Goal: Task Accomplishment & Management: Use online tool/utility

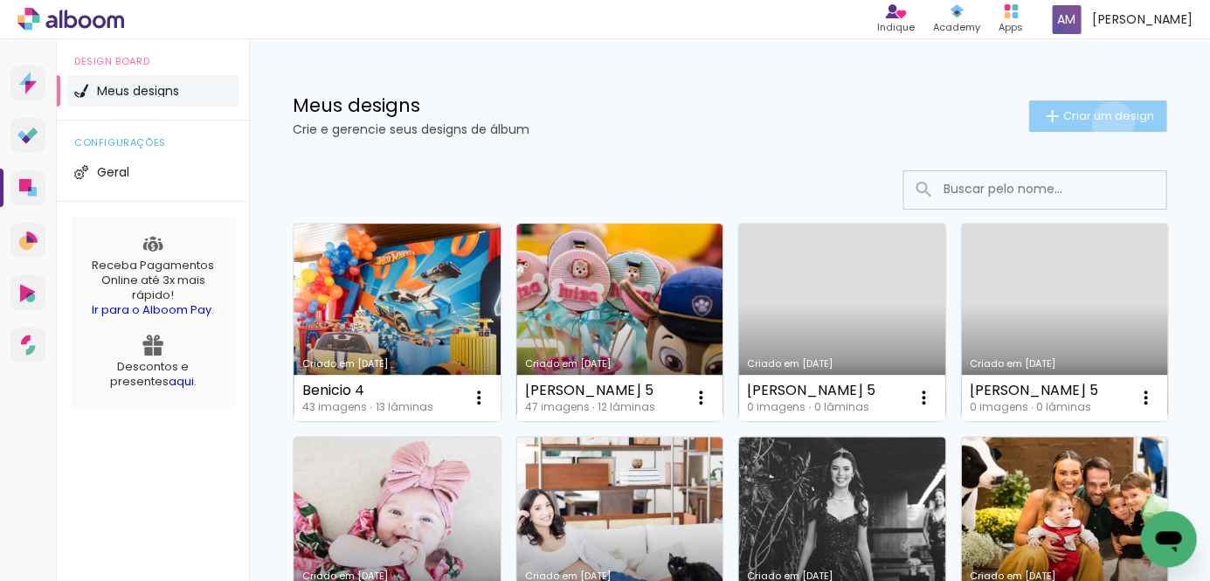
click at [1108, 121] on span "Criar um design" at bounding box center [1107, 115] width 91 height 11
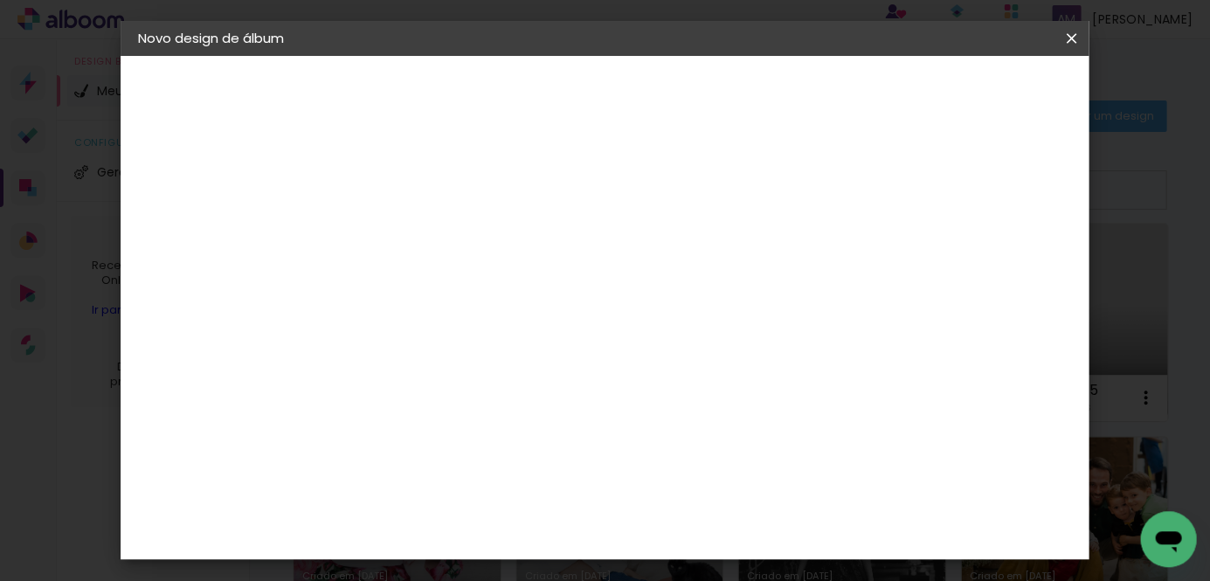
click at [424, 232] on input at bounding box center [424, 234] width 0 height 27
click at [424, 236] on input at bounding box center [424, 234] width 0 height 27
type input "[PERSON_NAME]"
type paper-input "[PERSON_NAME]"
click at [0, 0] on slot "Avançar" at bounding box center [0, 0] width 0 height 0
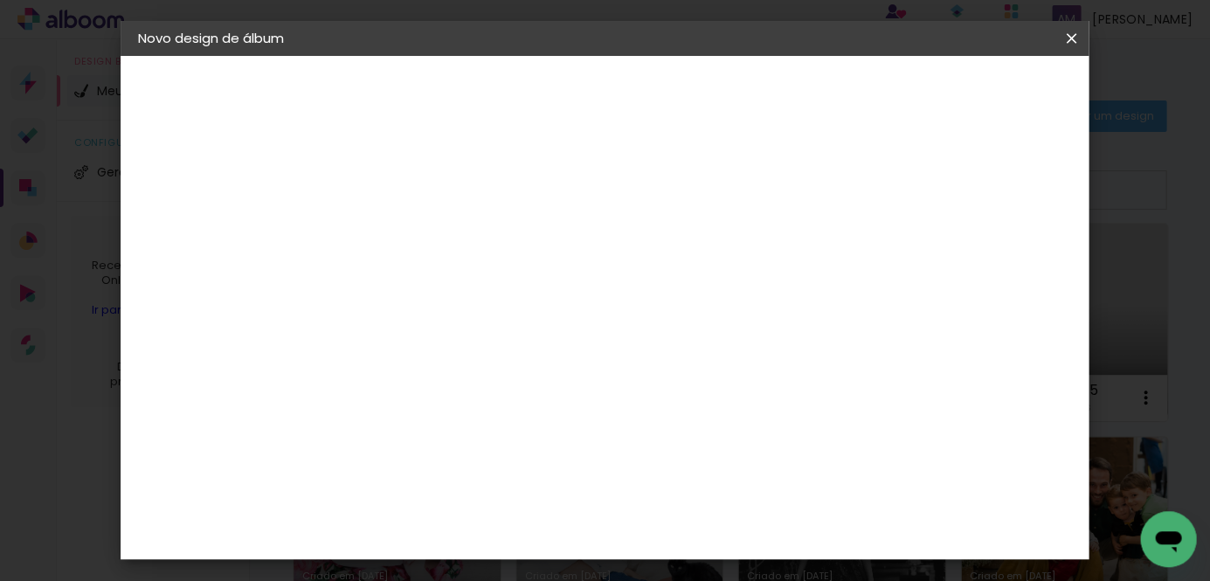
click at [0, 0] on slot "Tamanho Livre" at bounding box center [0, 0] width 0 height 0
click at [0, 0] on slot "Avançar" at bounding box center [0, 0] width 0 height 0
type input "3"
type paper-input "3"
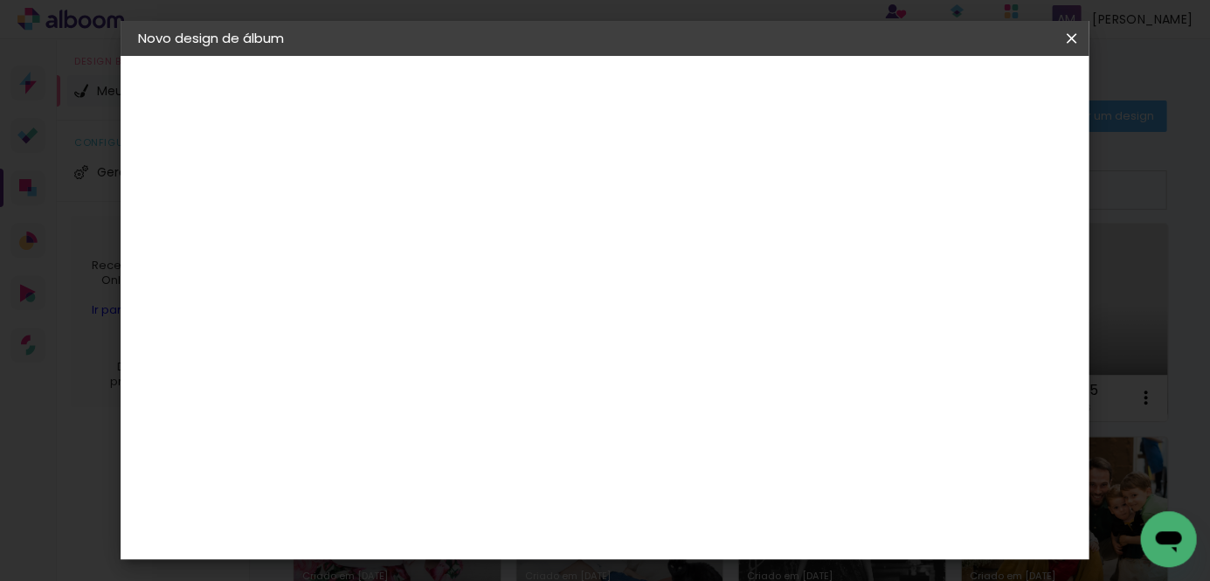
click at [435, 196] on input "3" at bounding box center [412, 201] width 60 height 22
type input "4"
type paper-input "4"
click at [435, 196] on input "4" at bounding box center [412, 201] width 60 height 22
type input "5"
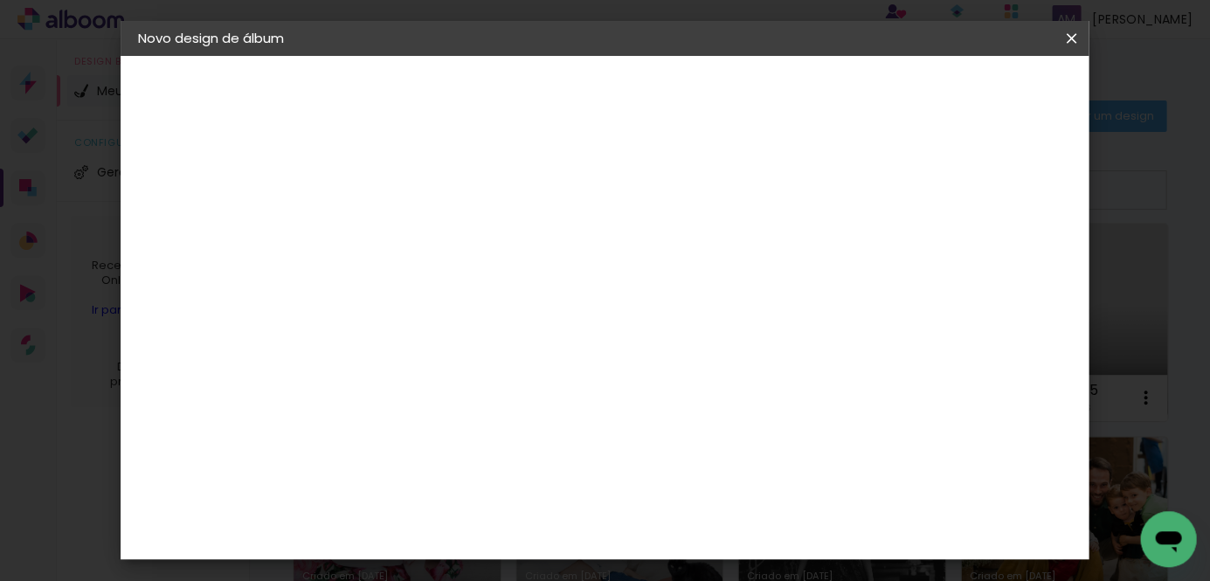
type paper-input "5"
click at [435, 196] on input "5" at bounding box center [412, 201] width 60 height 22
click at [391, 349] on div "cm" at bounding box center [401, 351] width 21 height 26
type input "3"
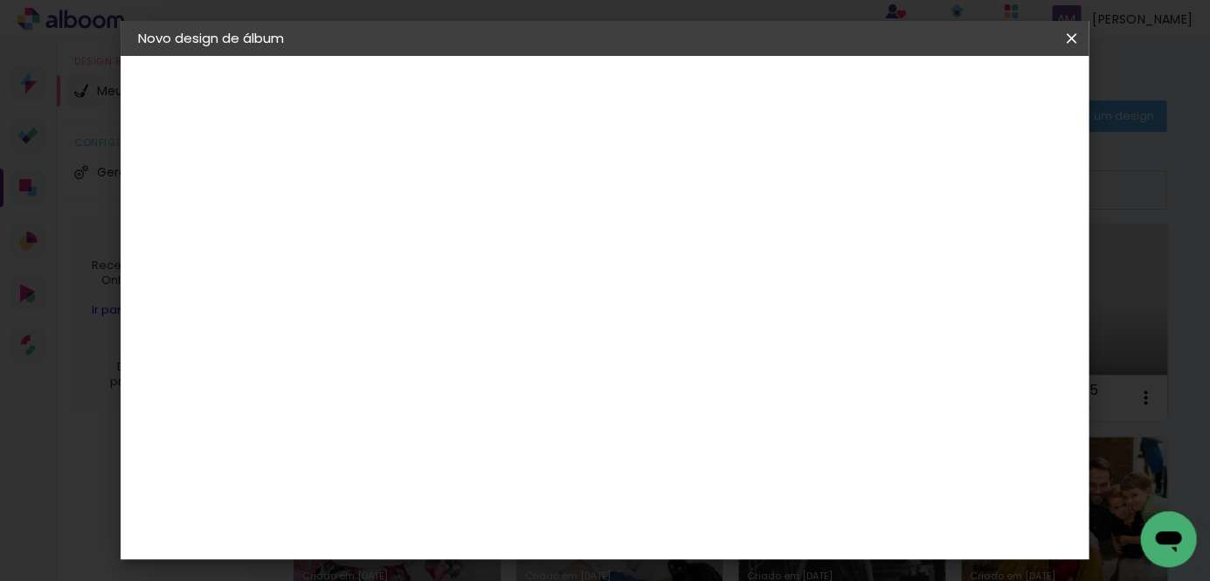
scroll to position [163, 0]
type input "20,3"
type paper-input "20,3"
click at [730, 507] on div "cm" at bounding box center [739, 508] width 21 height 26
type input "6"
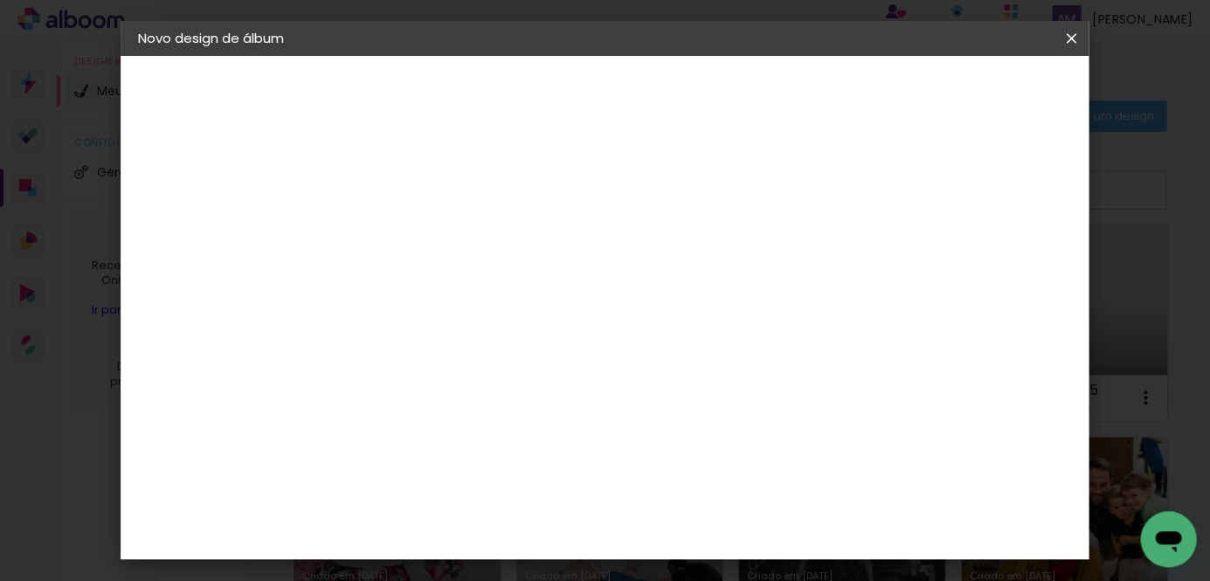
scroll to position [588, 0]
type input "40,6"
type paper-input "40,6"
click at [974, 93] on span "Iniciar design" at bounding box center [933, 92] width 79 height 12
